Goal: Find contact information: Find contact information

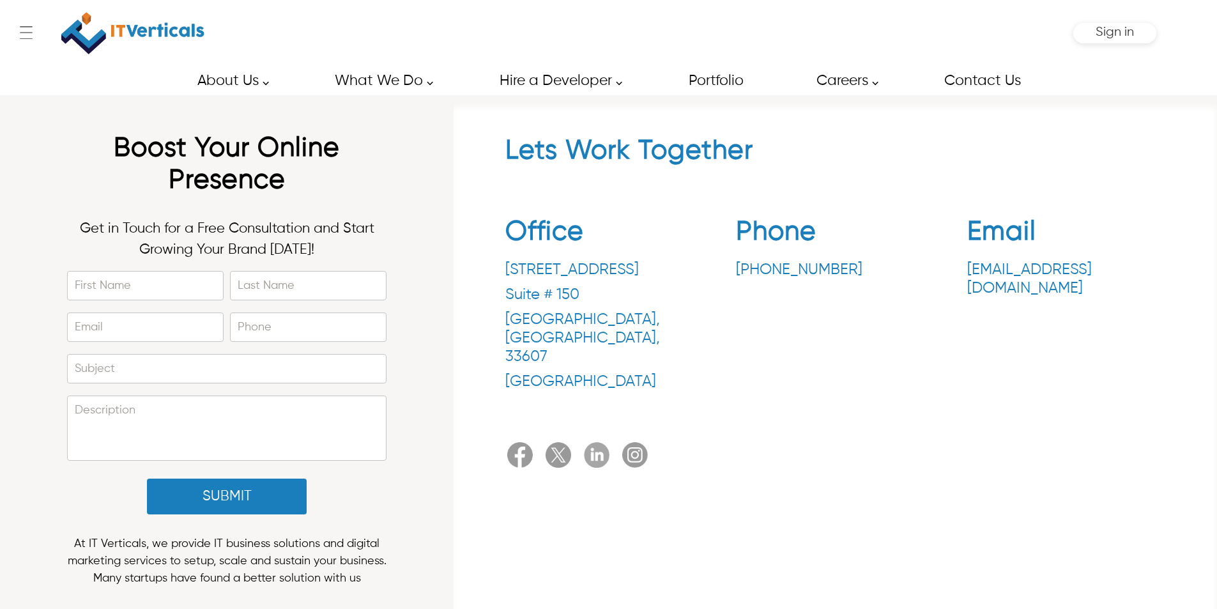
drag, startPoint x: 729, startPoint y: 269, endPoint x: 836, endPoint y: 267, distance: 107.3
click at [836, 267] on div "Office [STREET_ADDRESS] Phone [PHONE_NUMBER] Email [EMAIL_ADDRESS][DOMAIN_NAME]" at bounding box center [835, 306] width 660 height 201
copy p "[PHONE_NUMBER]"
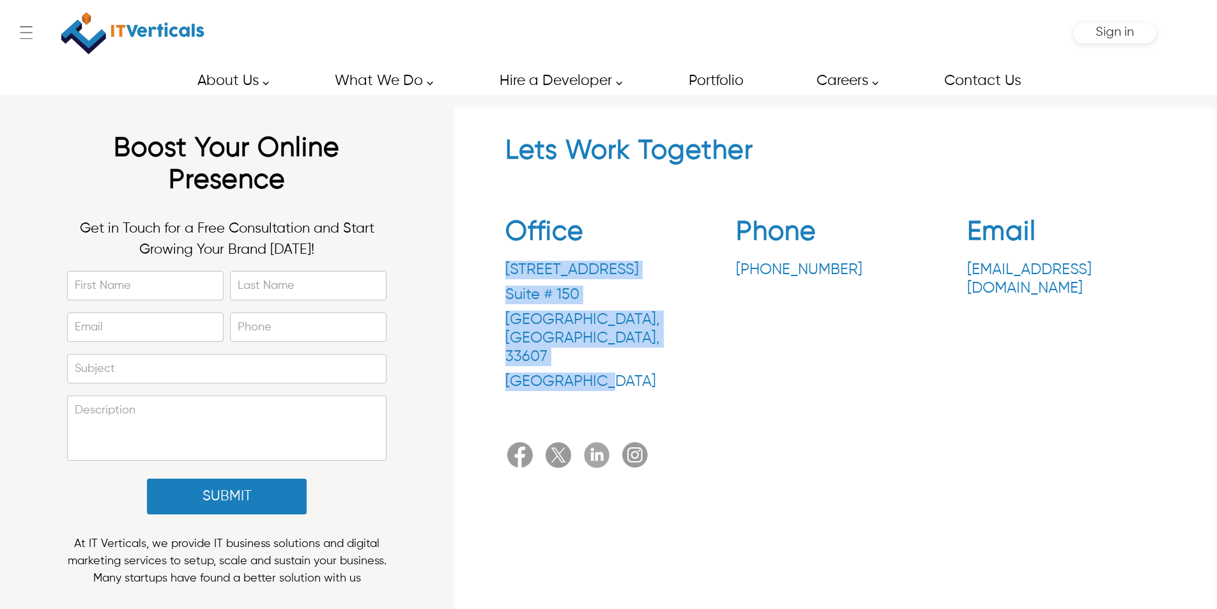
drag, startPoint x: 502, startPoint y: 269, endPoint x: 594, endPoint y: 346, distance: 119.7
click at [594, 346] on div "Lets Work Together Office 3030 N Rocky Point Dr. Suite # 150 Tampa , FL , 33607…" at bounding box center [835, 304] width 751 height 339
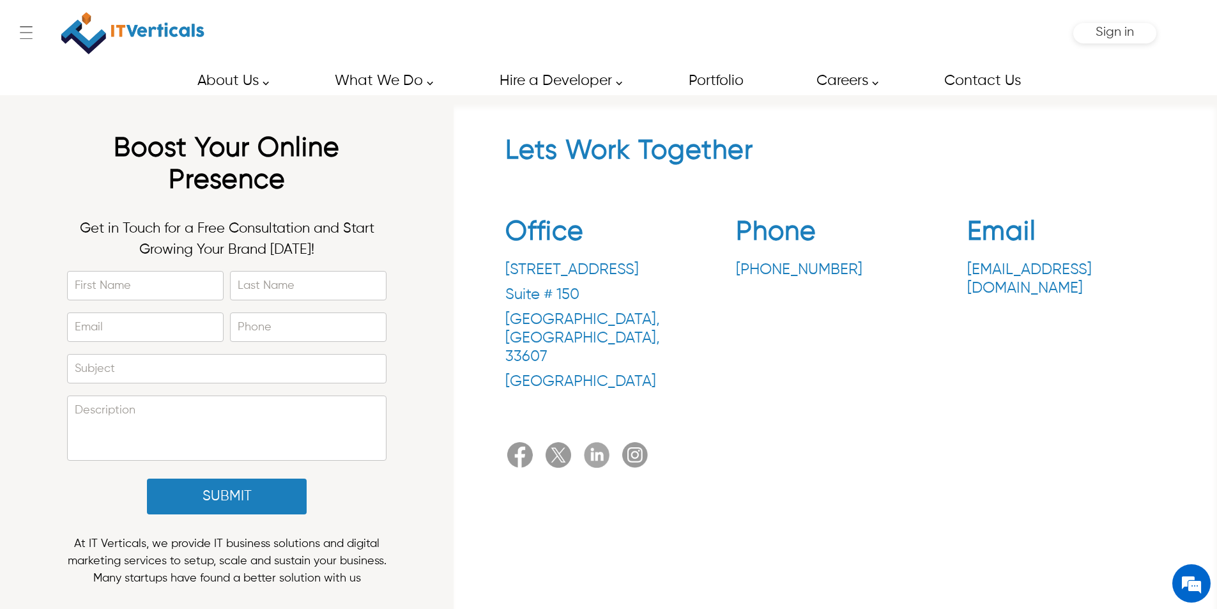
click at [600, 372] on p "United States" at bounding box center [604, 381] width 198 height 19
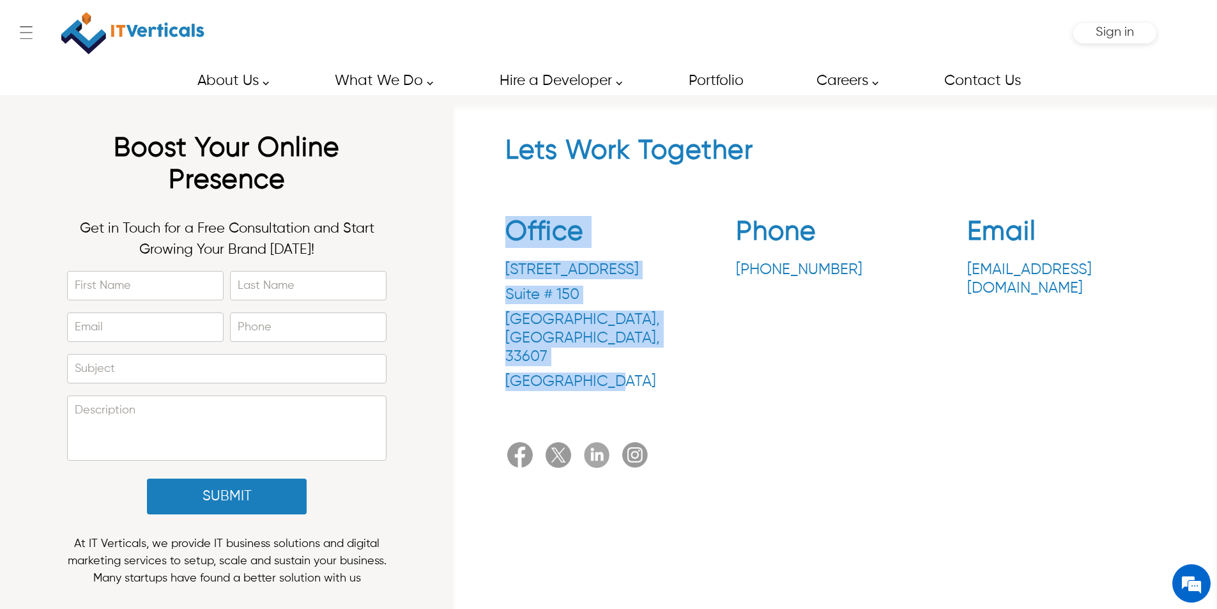
drag, startPoint x: 540, startPoint y: 292, endPoint x: 499, endPoint y: 258, distance: 53.1
click at [499, 257] on div "Lets Work Together Office 3030 N Rocky Point Dr. Suite # 150 Tampa , FL , 33607…" at bounding box center [835, 304] width 751 height 339
copy div "3030 N Rocky Point Dr. Suite # 150 Tampa , FL , 33607 United States"
click at [558, 313] on p "Tampa , FL , 33607" at bounding box center [604, 338] width 198 height 56
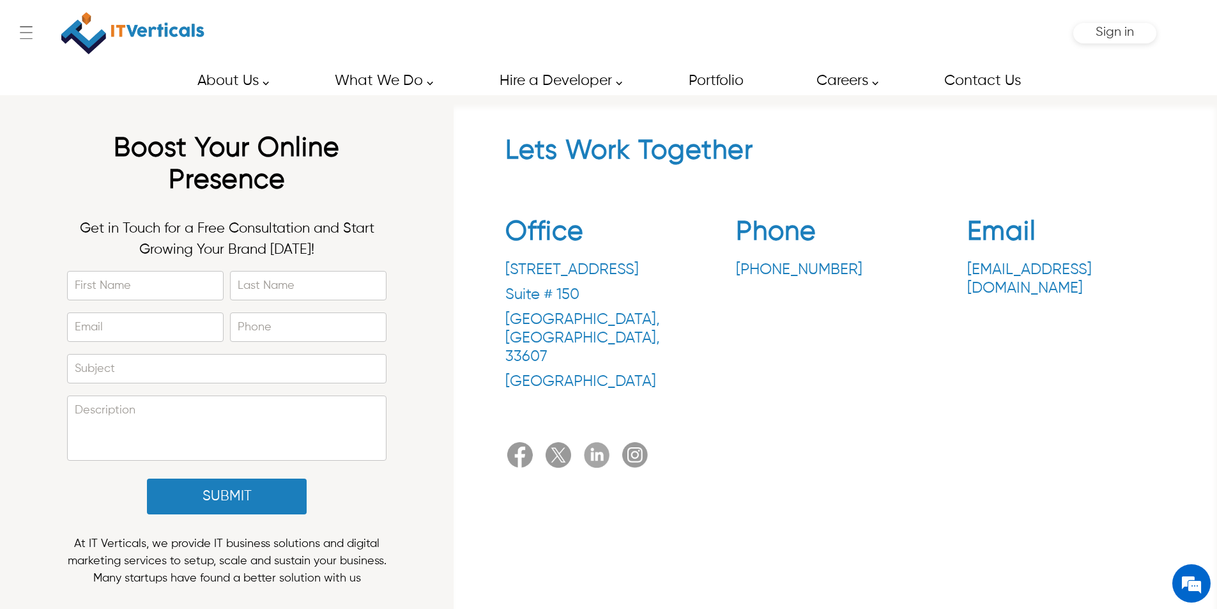
click at [530, 275] on p "[STREET_ADDRESS]" at bounding box center [604, 270] width 198 height 19
copy p "3030"
drag, startPoint x: 595, startPoint y: 309, endPoint x: 596, endPoint y: 316, distance: 6.4
click at [595, 310] on div "3030 N Rocky Point Dr. Suite # 150 Tampa , FL , 33607 United States" at bounding box center [604, 326] width 198 height 130
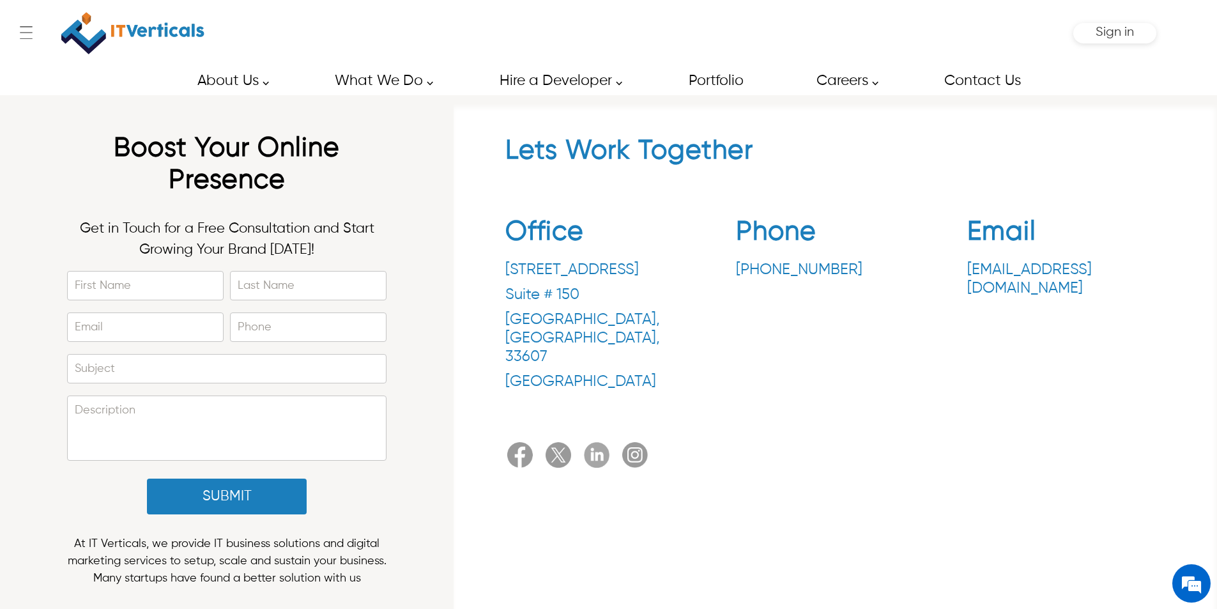
click at [597, 316] on p "Tampa , FL , 33607" at bounding box center [604, 338] width 198 height 56
copy p "33607"
drag, startPoint x: 999, startPoint y: 270, endPoint x: 936, endPoint y: 340, distance: 94.1
click at [907, 348] on div "Phone +1.813.600.3391" at bounding box center [835, 306] width 198 height 181
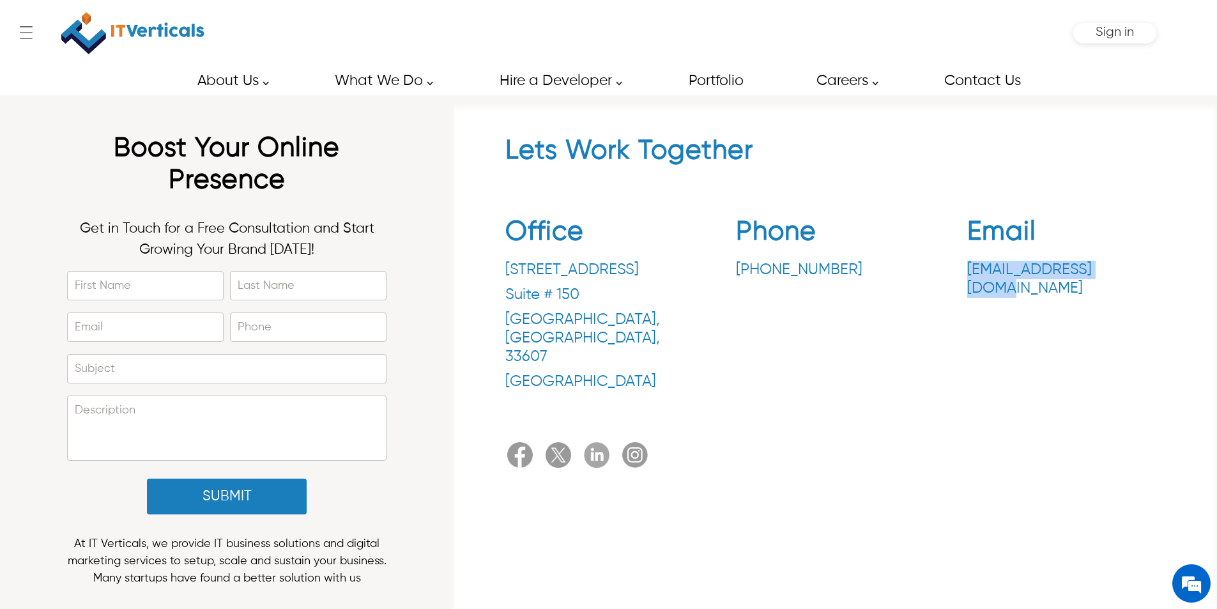
drag, startPoint x: 957, startPoint y: 270, endPoint x: 1115, endPoint y: 270, distance: 157.8
click at [1115, 270] on div "Office [STREET_ADDRESS] Phone [PHONE_NUMBER] Email [EMAIL_ADDRESS][DOMAIN_NAME]" at bounding box center [835, 306] width 660 height 201
copy p "[EMAIL_ADDRESS][DOMAIN_NAME]"
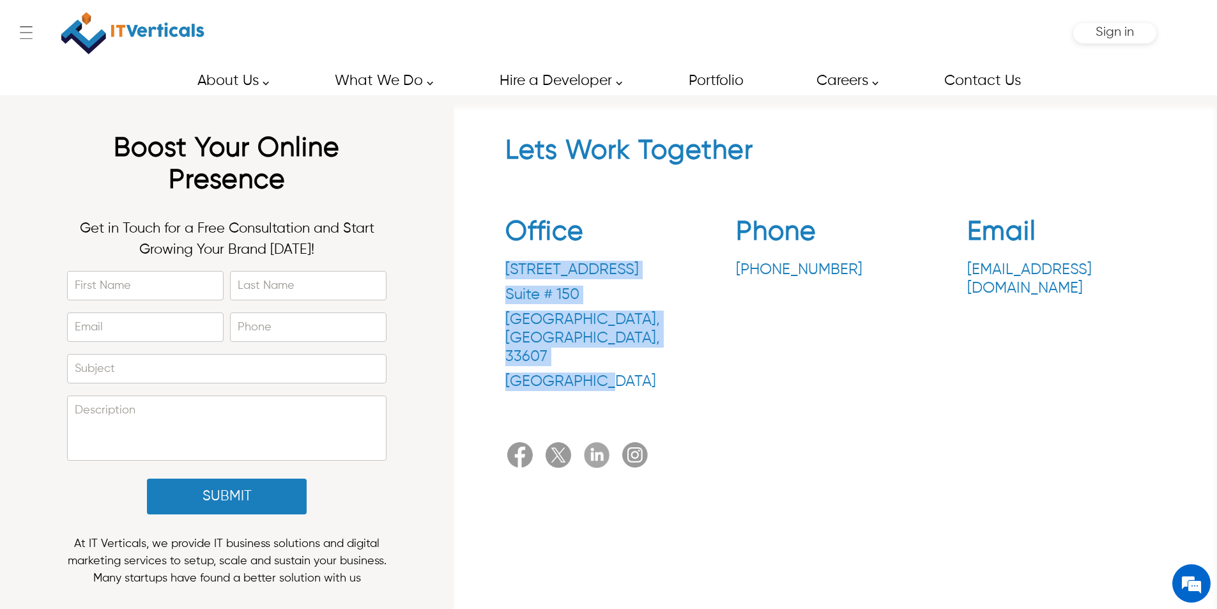
drag, startPoint x: 500, startPoint y: 267, endPoint x: 593, endPoint y: 342, distance: 119.9
click at [593, 342] on div "Lets Work Together Office 3030 N Rocky Point Dr. Suite # 150 Tampa , FL , 33607…" at bounding box center [835, 304] width 751 height 339
drag, startPoint x: 601, startPoint y: 346, endPoint x: 508, endPoint y: 263, distance: 124.4
click at [508, 263] on div "3030 N Rocky Point Dr. Suite # 150 Tampa , FL , 33607 United States" at bounding box center [604, 326] width 198 height 130
copy div "3030 N Rocky Point Dr. Suite # 150 Tampa , FL , 33607 United States"
